Goal: Task Accomplishment & Management: Manage account settings

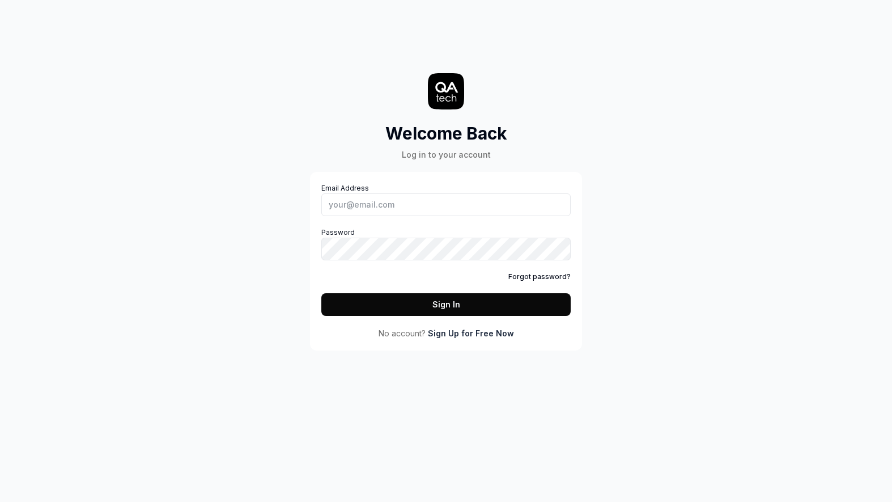
type input "[PERSON_NAME][EMAIL_ADDRESS][DOMAIN_NAME]"
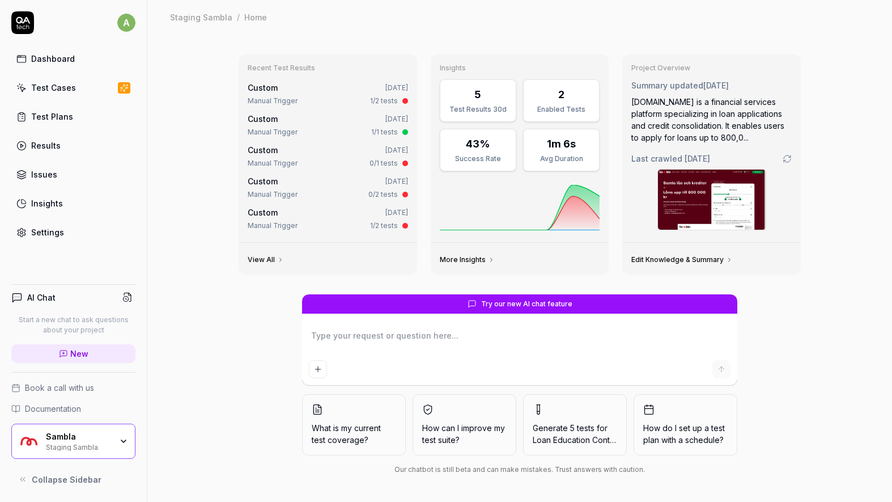
click at [54, 84] on div "Test Cases" at bounding box center [53, 88] width 45 height 12
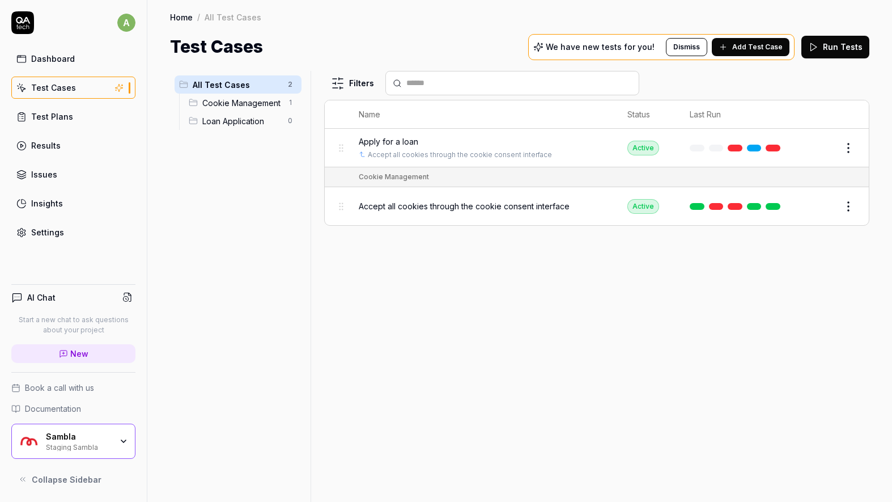
click at [50, 66] on link "Dashboard" at bounding box center [73, 59] width 124 height 22
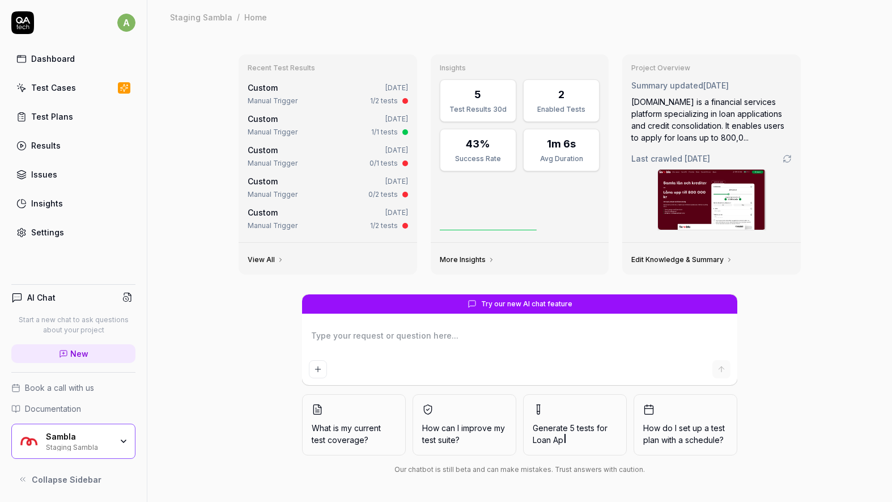
type textarea "*"
click at [39, 232] on div "Settings" at bounding box center [47, 232] width 33 height 12
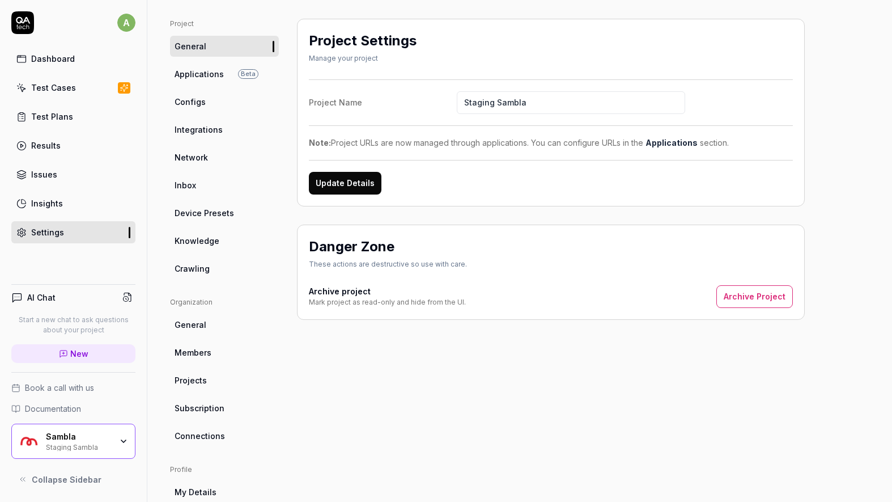
scroll to position [66, 0]
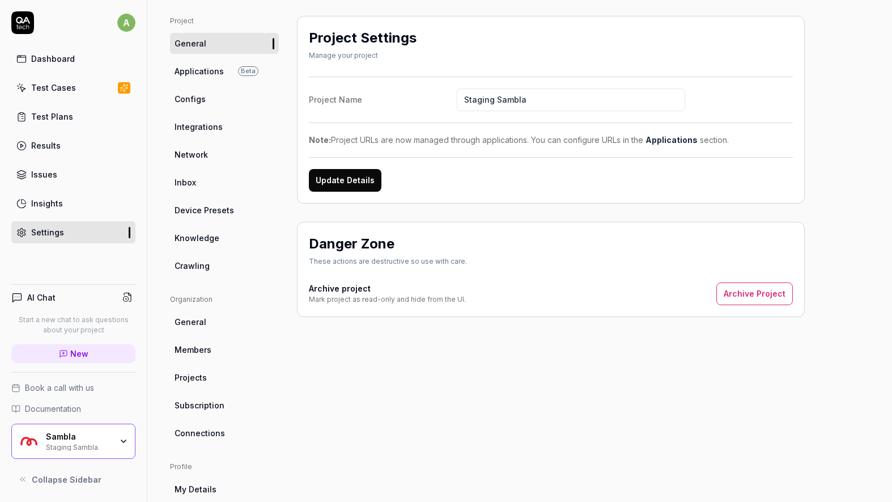
click at [202, 354] on span "Members" at bounding box center [193, 350] width 37 height 12
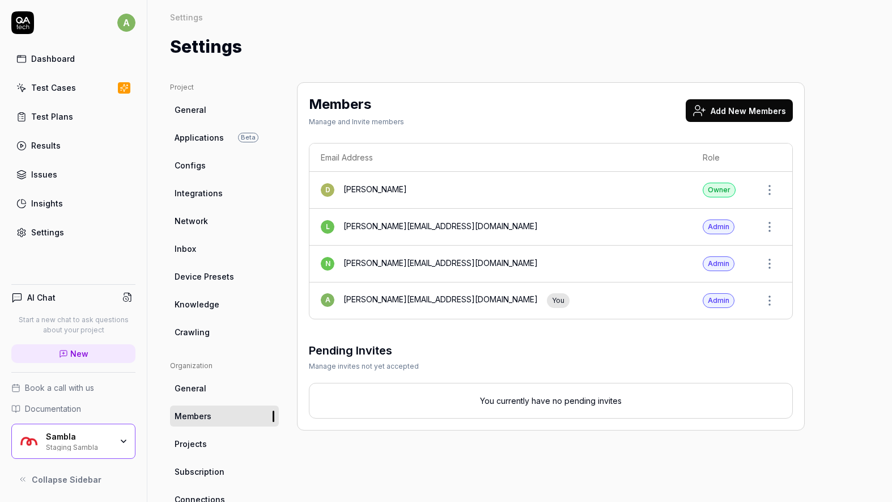
click at [763, 111] on button "Add New Members" at bounding box center [739, 110] width 107 height 23
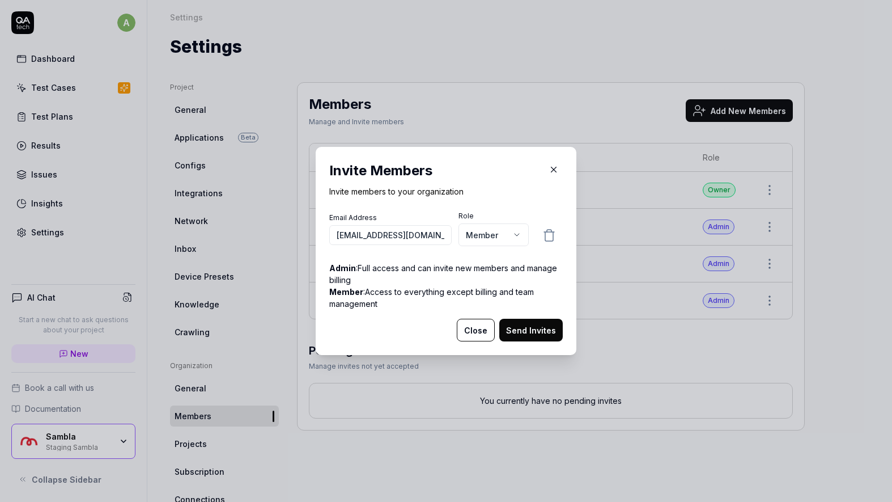
scroll to position [0, 31]
type input "[EMAIL_ADDRESS][DOMAIN_NAME]"
click at [506, 177] on h2 "Invite Members" at bounding box center [446, 170] width 234 height 20
click at [494, 236] on body "a Dashboard Test Cases Test Plans Results Issues Insights Settings AI Chat Star…" at bounding box center [446, 251] width 892 height 502
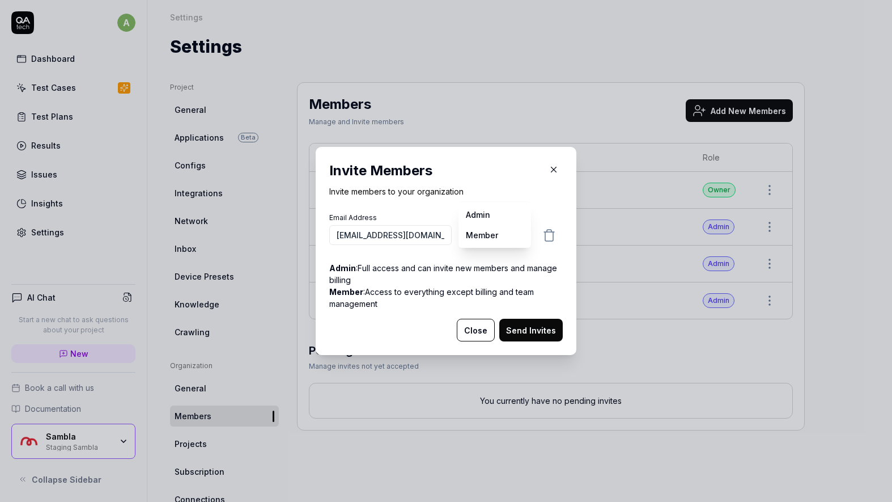
select select "*"
click at [537, 329] on button "Send Invites" at bounding box center [530, 330] width 63 height 23
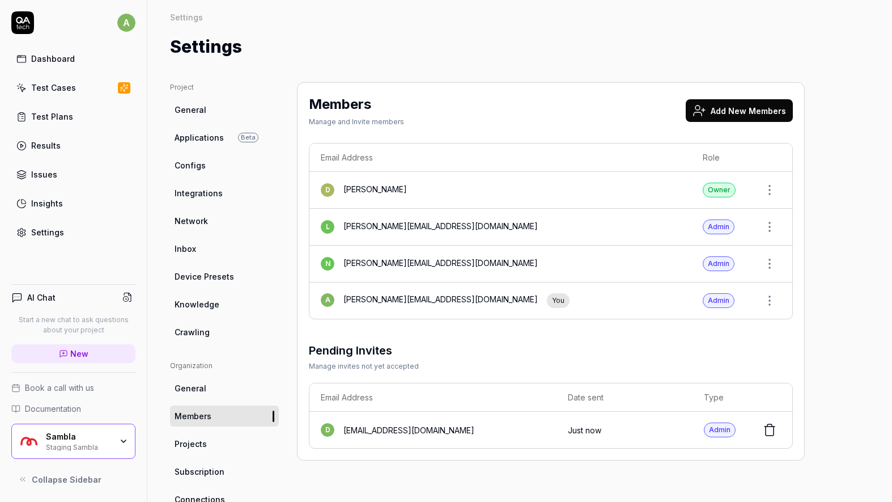
click at [346, 30] on div "Settings Settings Settings" at bounding box center [519, 30] width 745 height 60
click at [50, 117] on div "Test Plans" at bounding box center [52, 117] width 42 height 12
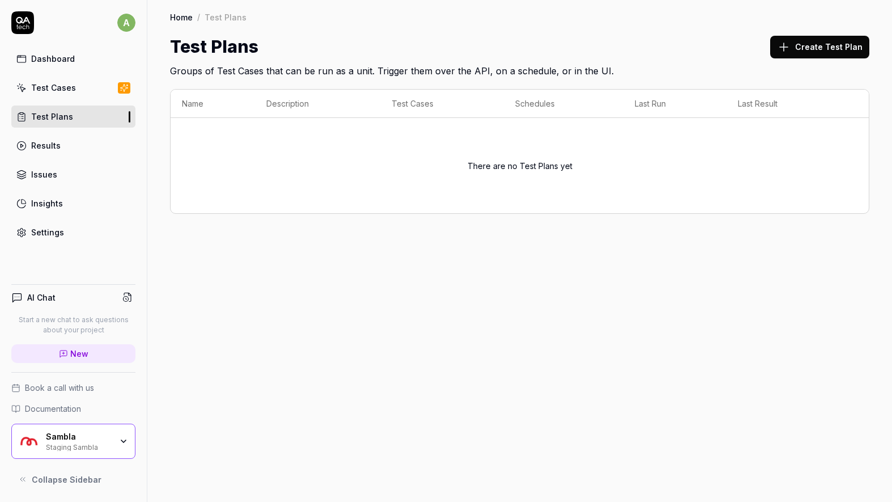
click at [37, 171] on div "Issues" at bounding box center [44, 174] width 26 height 12
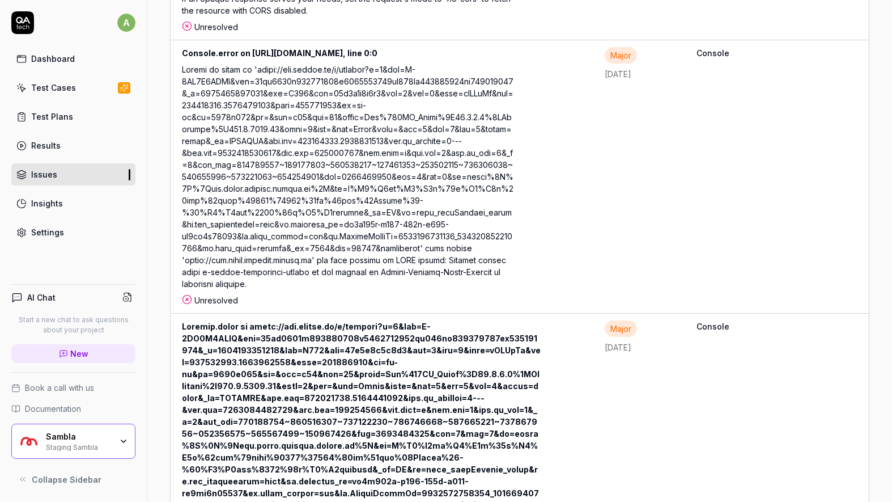
scroll to position [588, 0]
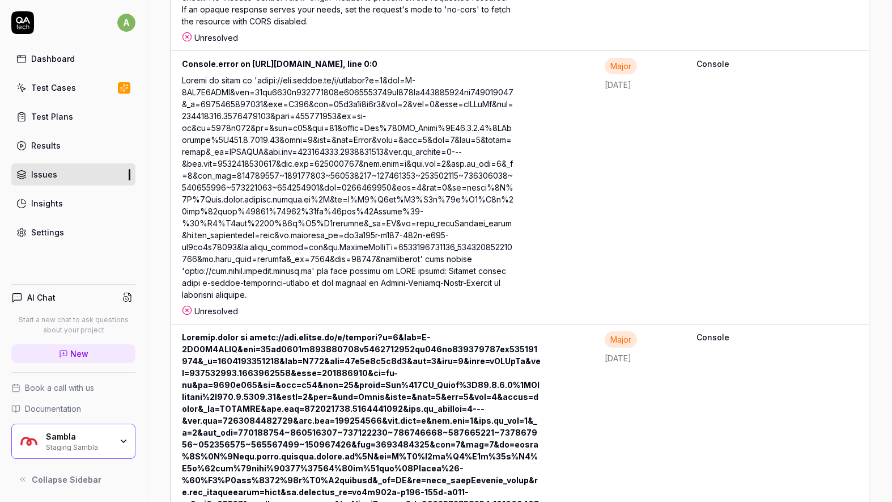
click at [35, 137] on link "Results" at bounding box center [73, 145] width 124 height 22
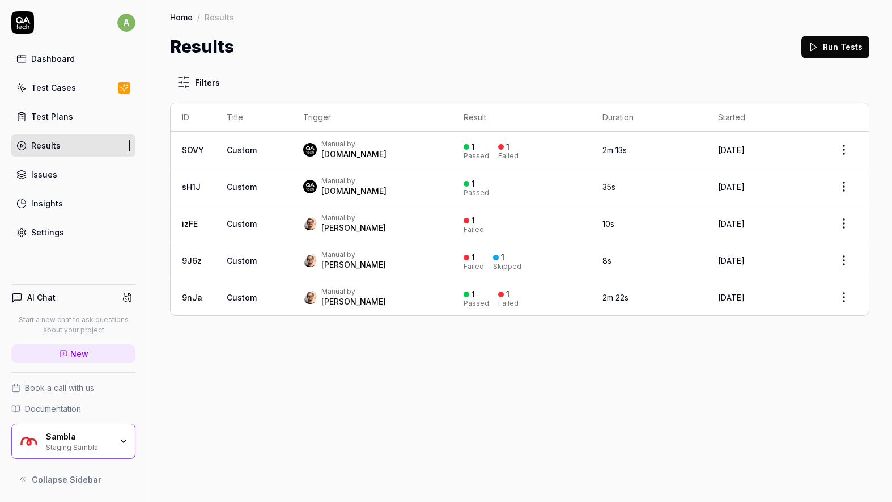
click at [31, 57] on div "Dashboard" at bounding box center [53, 59] width 44 height 12
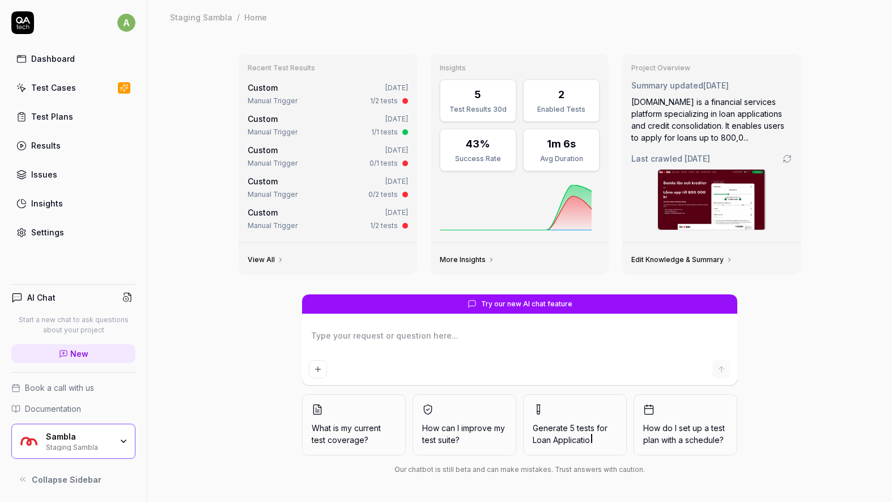
type textarea "*"
